Goal: Information Seeking & Learning: Understand process/instructions

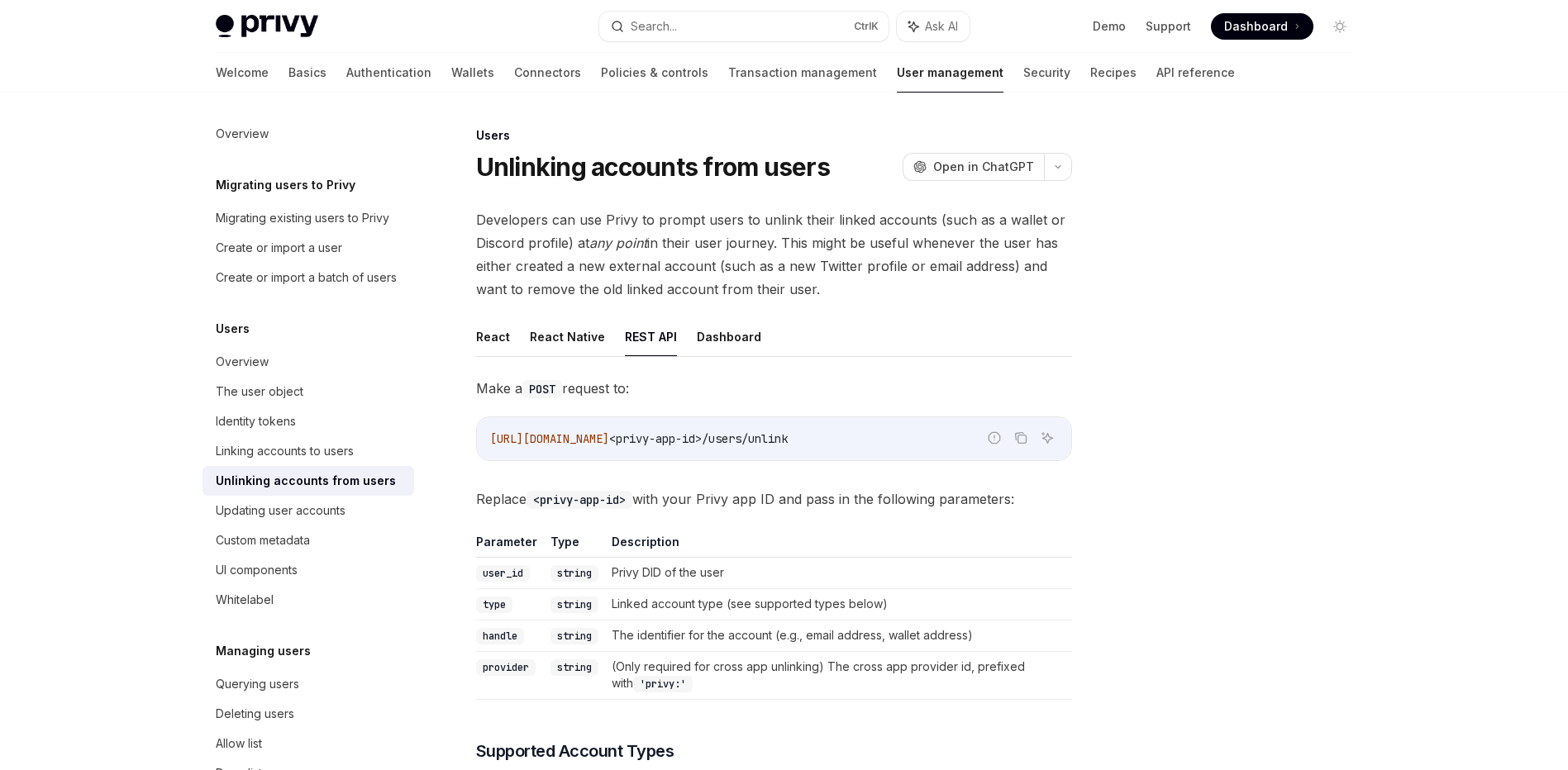
scroll to position [208, 0]
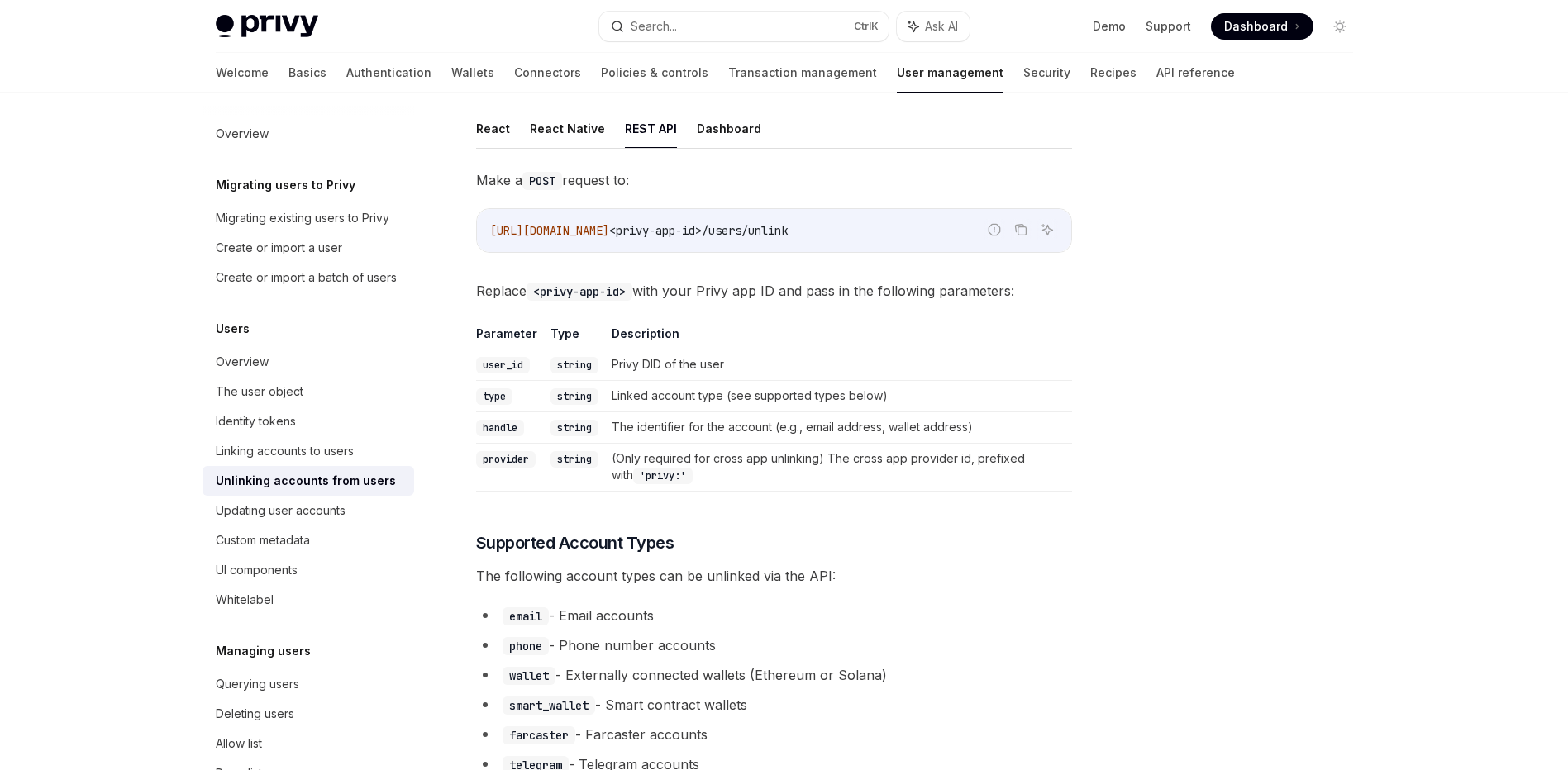
click at [1174, 397] on div at bounding box center [1240, 448] width 251 height 644
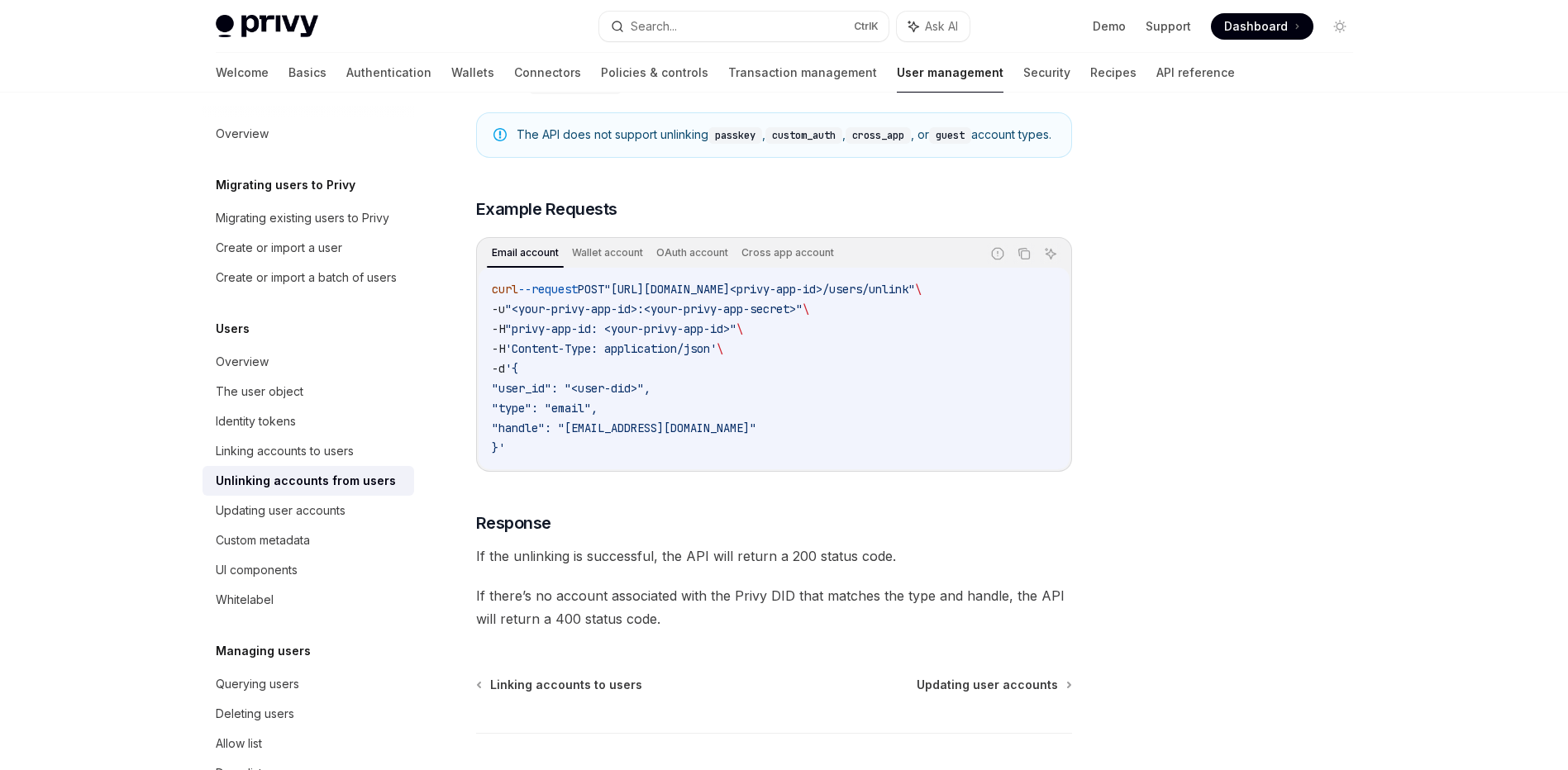
scroll to position [1181, 0]
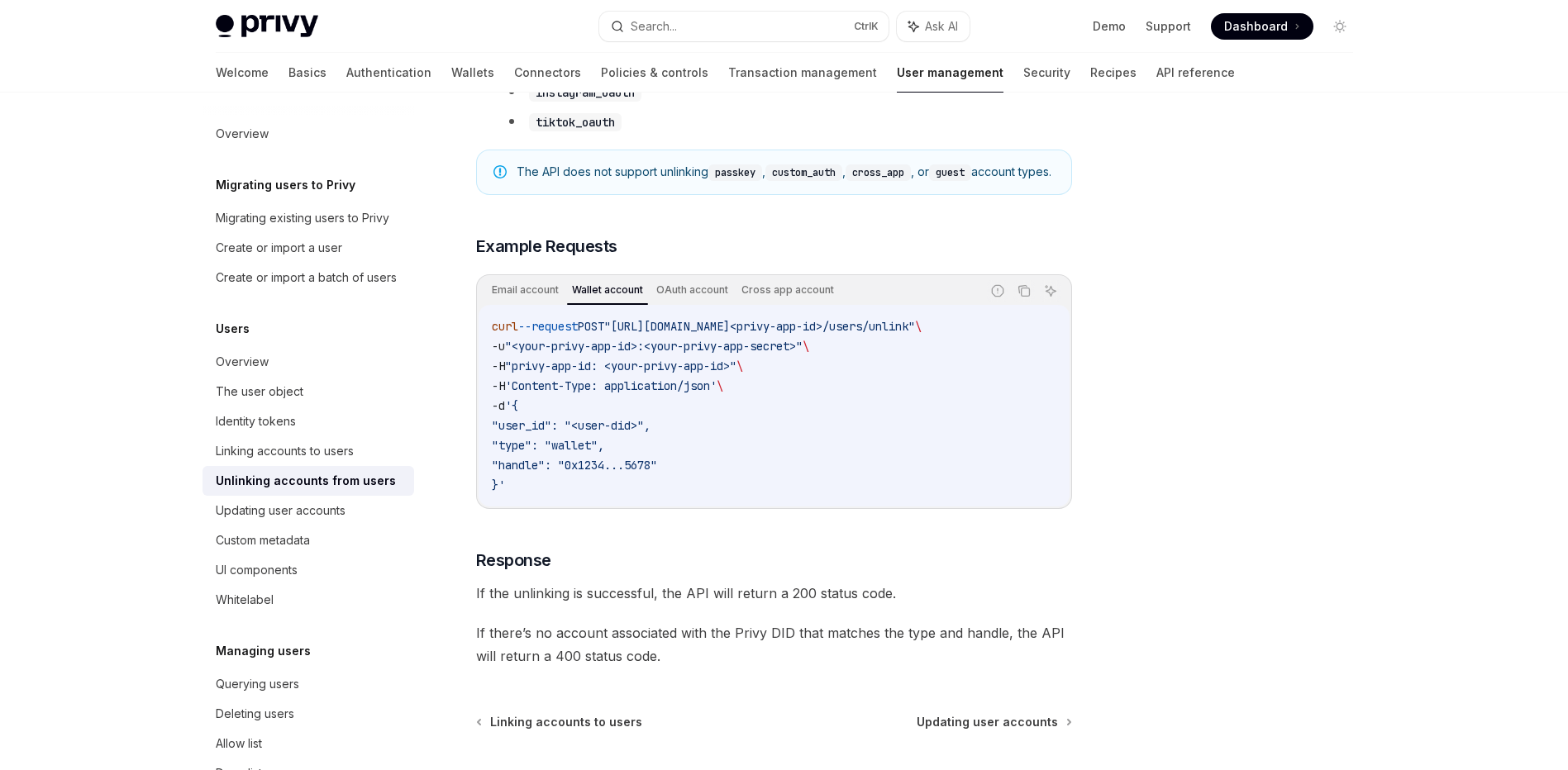
click at [476, 301] on div "Email account Wallet account OAuth account Cross app account Report incorrect c…" at bounding box center [774, 391] width 595 height 235
click at [1277, 692] on div at bounding box center [1240, 448] width 251 height 644
click at [670, 300] on div "OAuth account" at bounding box center [691, 289] width 81 height 20
click at [835, 476] on code "curl --request POST "[URL][DOMAIN_NAME]<privy-app-id>/users/unlink" \ -u "<your…" at bounding box center [774, 405] width 565 height 178
click at [601, 453] on span ""type": "google_oauth"," at bounding box center [567, 445] width 152 height 15
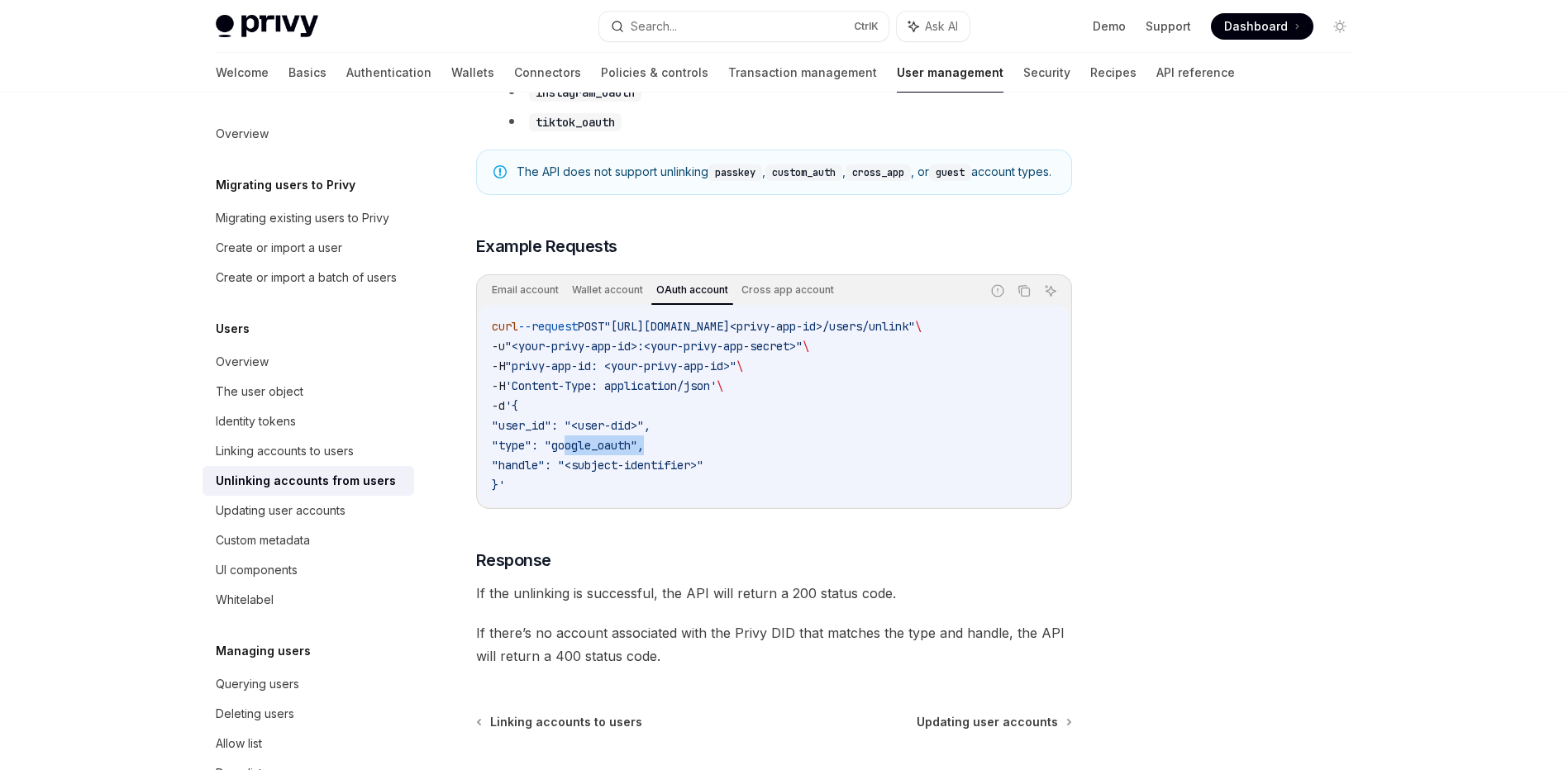
click at [601, 453] on span ""type": "google_oauth"," at bounding box center [567, 445] width 152 height 15
copy span "google_oauth"
click at [577, 469] on code "curl --request POST "[URL][DOMAIN_NAME]<privy-app-id>/users/unlink" \ -u "<your…" at bounding box center [774, 405] width 565 height 178
drag, startPoint x: 597, startPoint y: 481, endPoint x: 690, endPoint y: 483, distance: 93.0
click at [690, 473] on span ""handle": "<subject-identifier>"" at bounding box center [597, 464] width 212 height 15
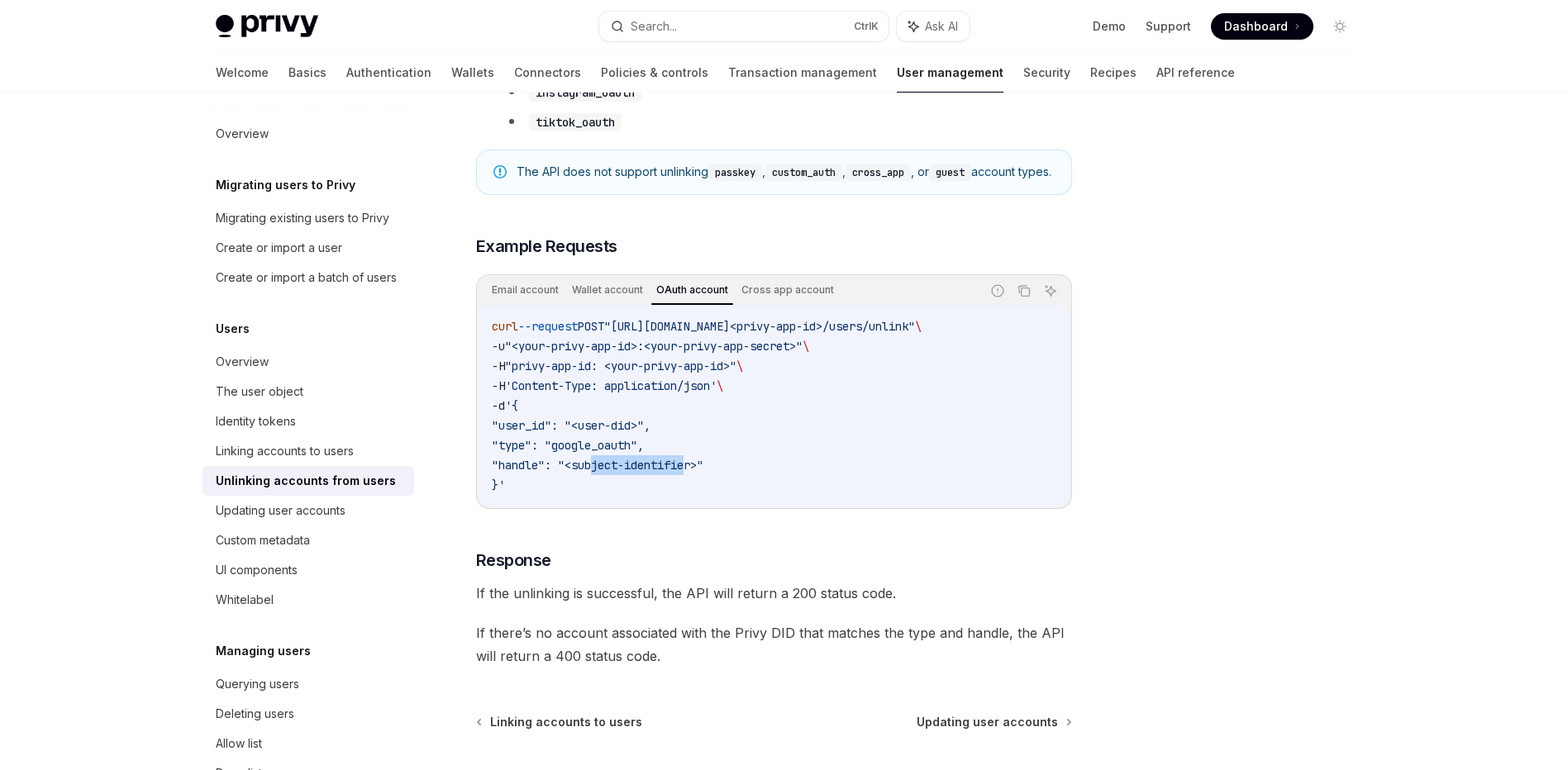
copy span "ubject-identif"
click at [666, 492] on code "curl --request POST "[URL][DOMAIN_NAME]<privy-app-id>/users/unlink" \ -u "<your…" at bounding box center [774, 405] width 565 height 178
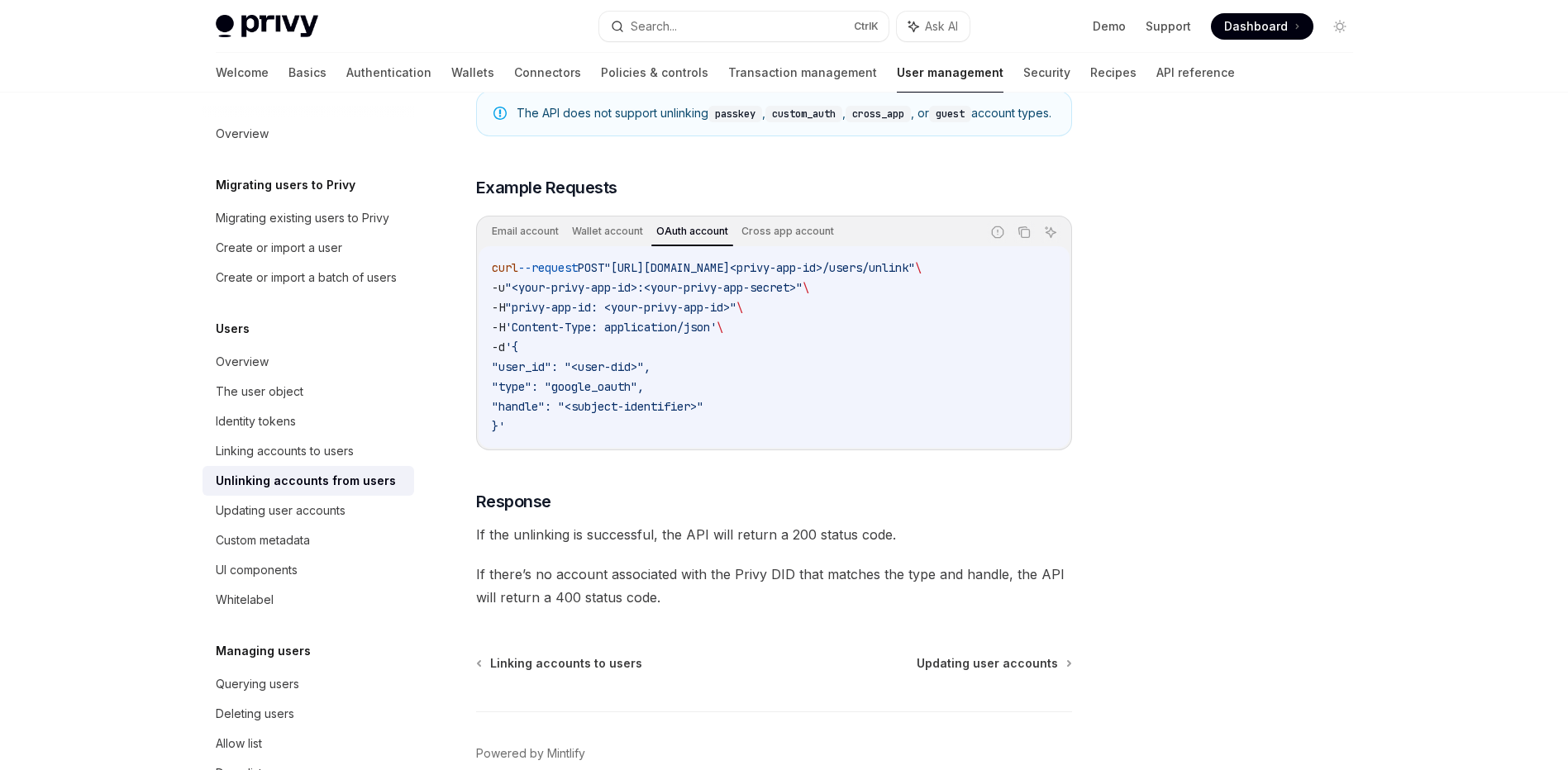
scroll to position [1346, 0]
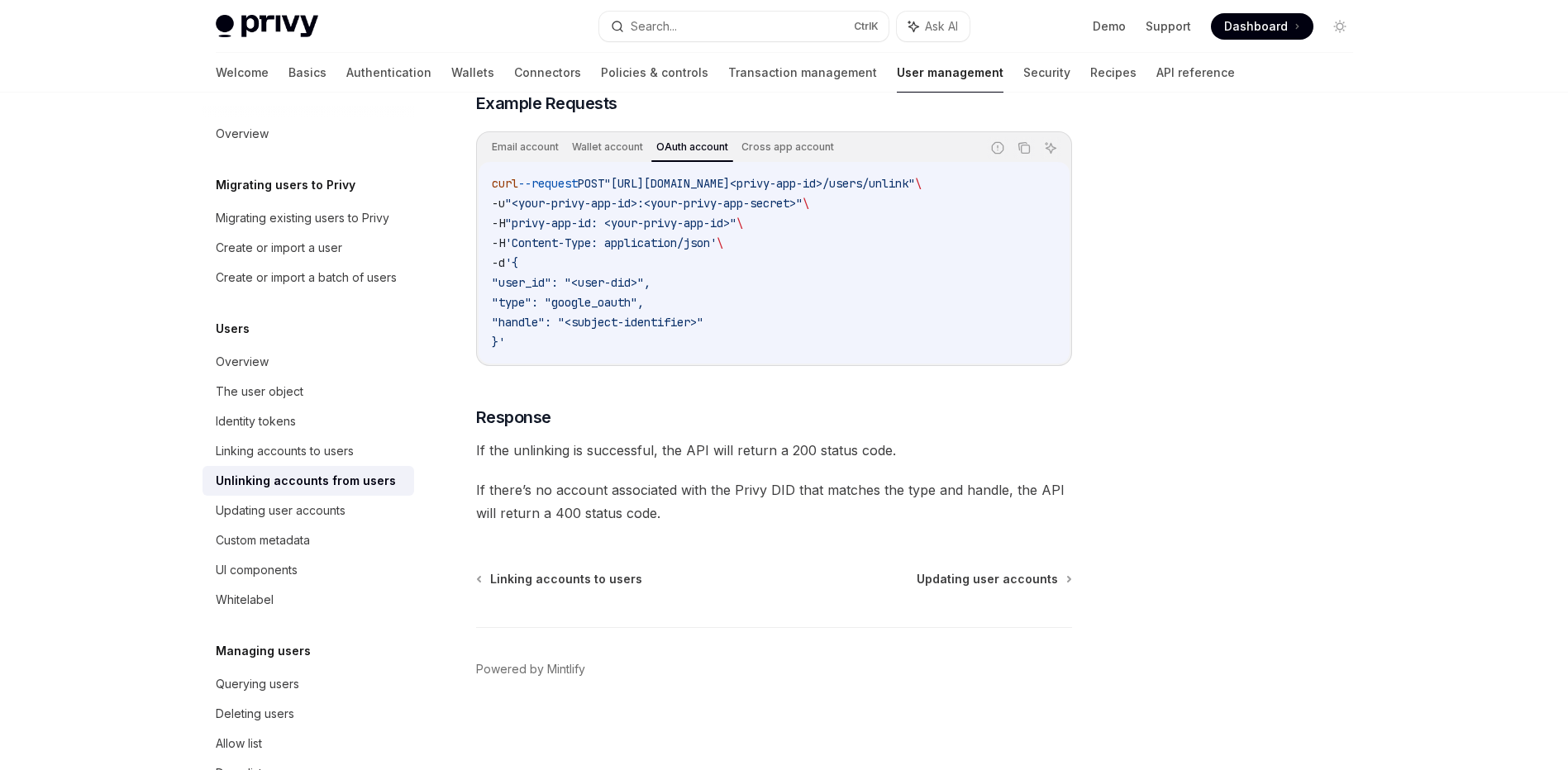
click at [985, 689] on footer "Powered by Mintlify" at bounding box center [774, 698] width 595 height 143
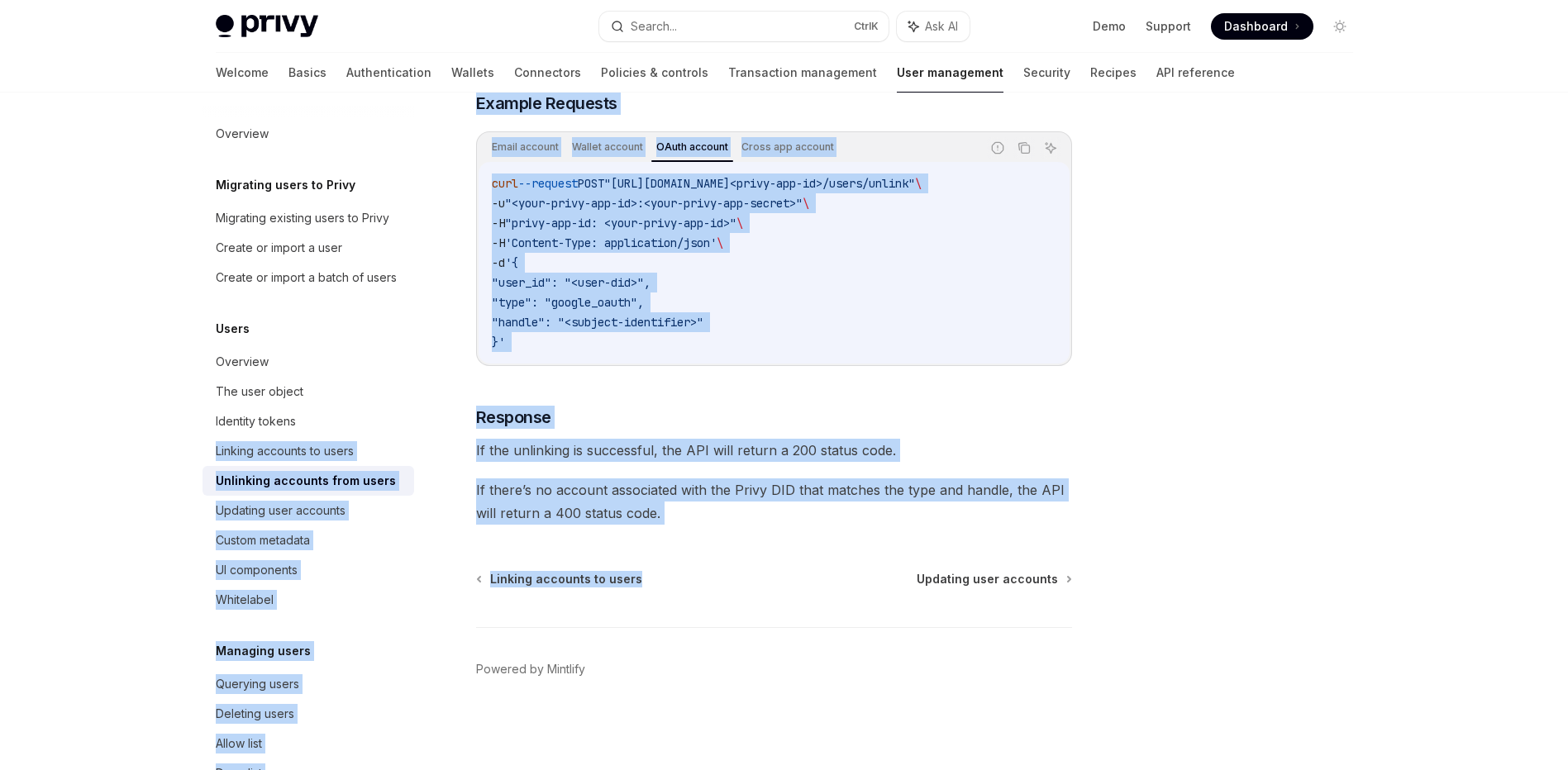
drag, startPoint x: 727, startPoint y: 527, endPoint x: 434, endPoint y: 438, distance: 306.2
drag, startPoint x: 434, startPoint y: 438, endPoint x: 616, endPoint y: 483, distance: 187.5
click at [616, 483] on span "If there’s no account associated with the Privy DID that matches the type and h…" at bounding box center [774, 501] width 595 height 46
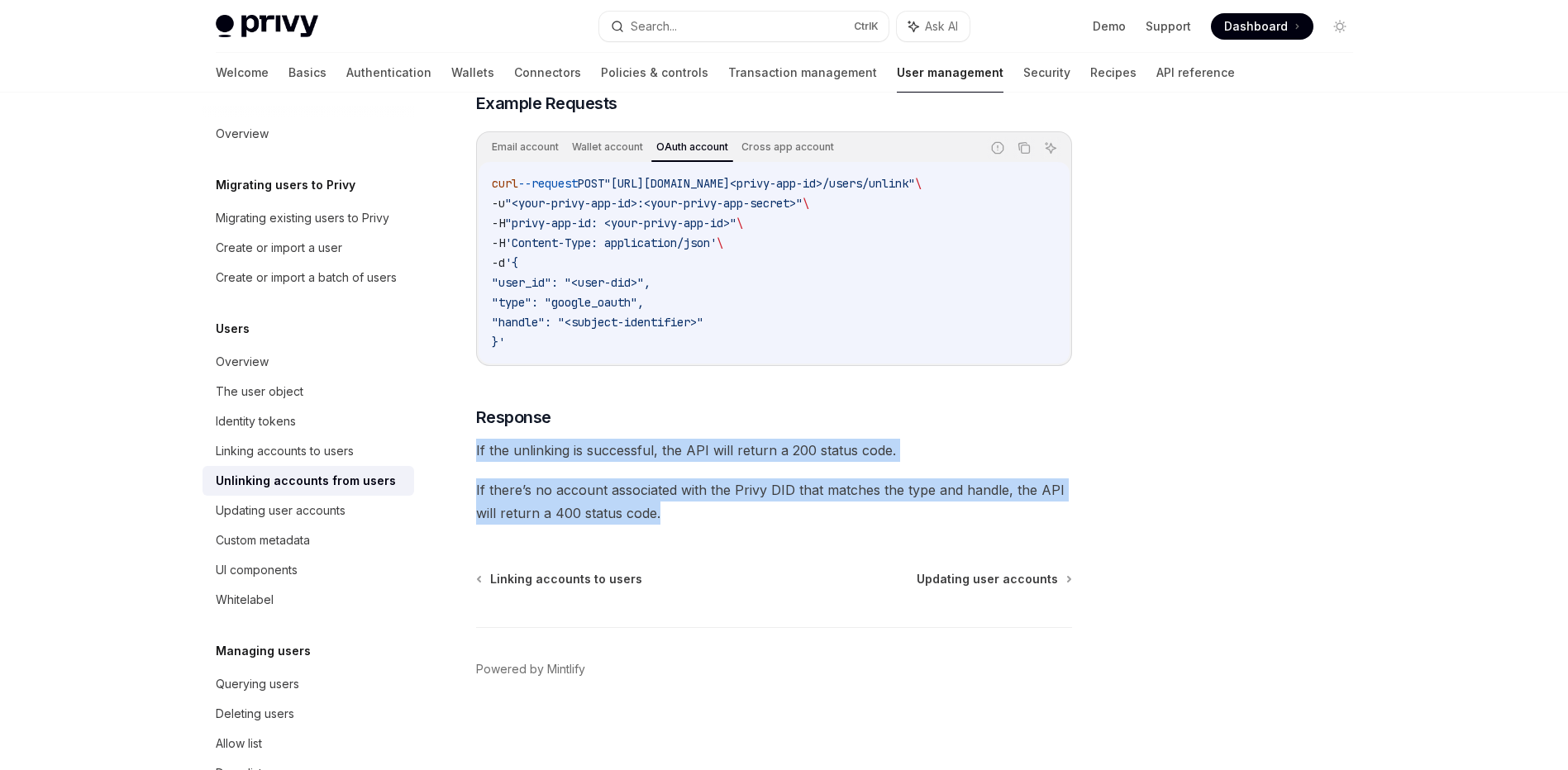
drag, startPoint x: 667, startPoint y: 513, endPoint x: 463, endPoint y: 450, distance: 213.5
copy div "If the unlinking is successful, the API will return a 200 status code. If there…"
